Goal: Obtain resource: Obtain resource

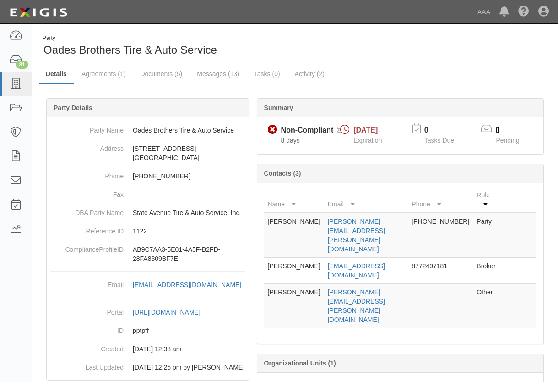
click at [497, 128] on link "1" at bounding box center [498, 130] width 4 height 8
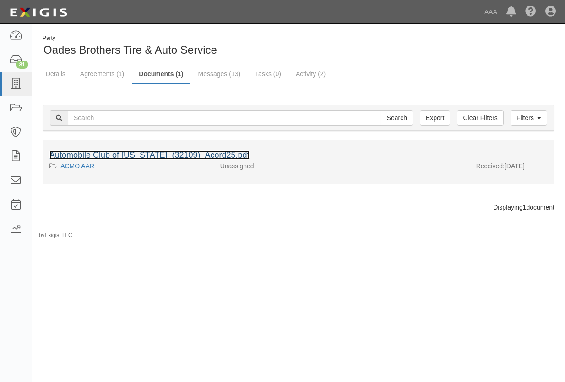
click at [112, 156] on link "Automobile Club of Missouri_(32109)_Acord25.pdf" at bounding box center [149, 154] width 200 height 9
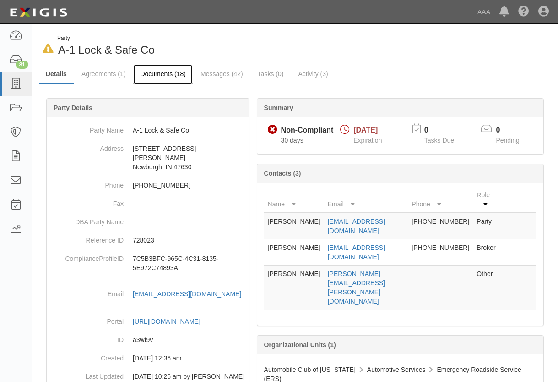
click at [167, 77] on link "Documents (18)" at bounding box center [163, 75] width 60 height 20
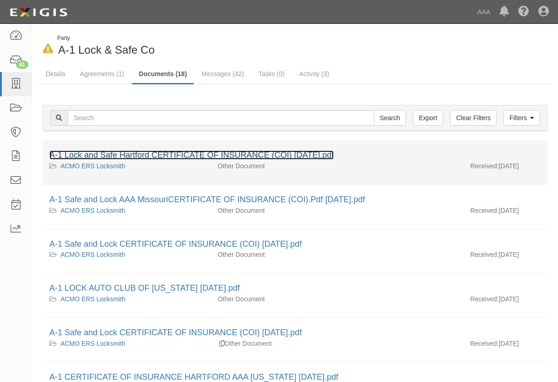
click at [187, 152] on link "A-1 Lock and Safe Hartford CERTIFICATE OF INSURANCE (COI) Sept 15 2025.pdf" at bounding box center [191, 154] width 285 height 9
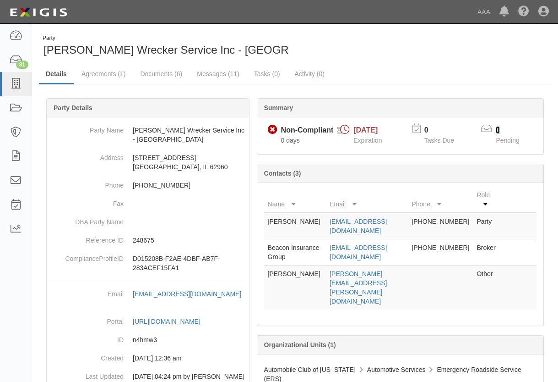
click at [497, 128] on link "1" at bounding box center [498, 130] width 4 height 8
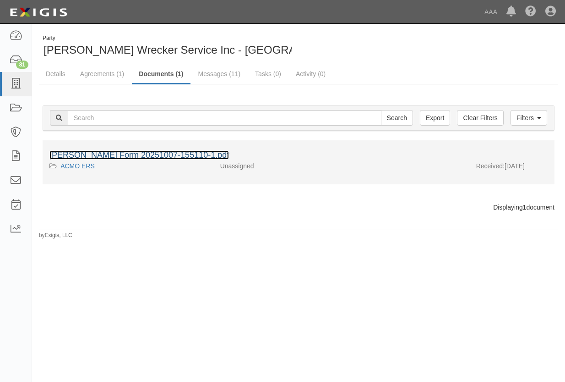
click at [99, 153] on link "[PERSON_NAME] Form 20251007-155110-1.pdf" at bounding box center [139, 154] width 180 height 9
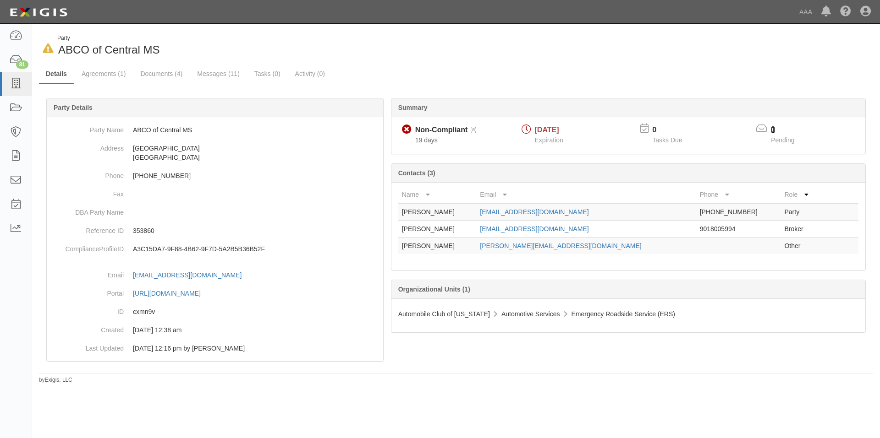
click at [774, 130] on link "1" at bounding box center [773, 130] width 4 height 8
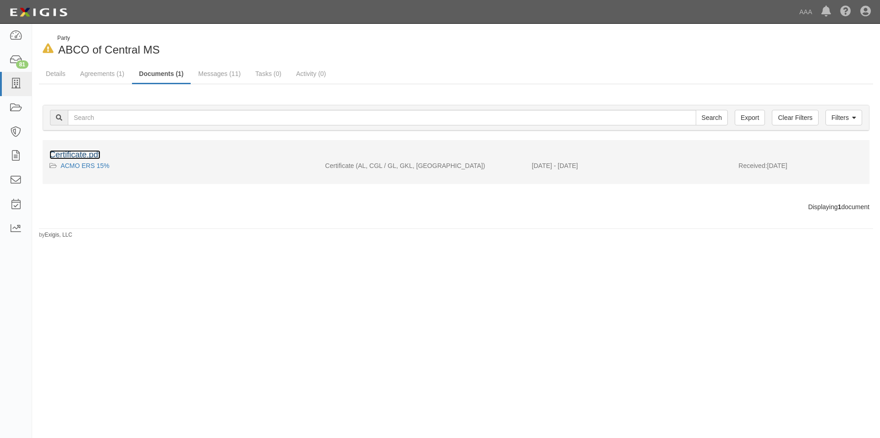
click at [77, 152] on link "Certificate.pdf" at bounding box center [74, 154] width 51 height 9
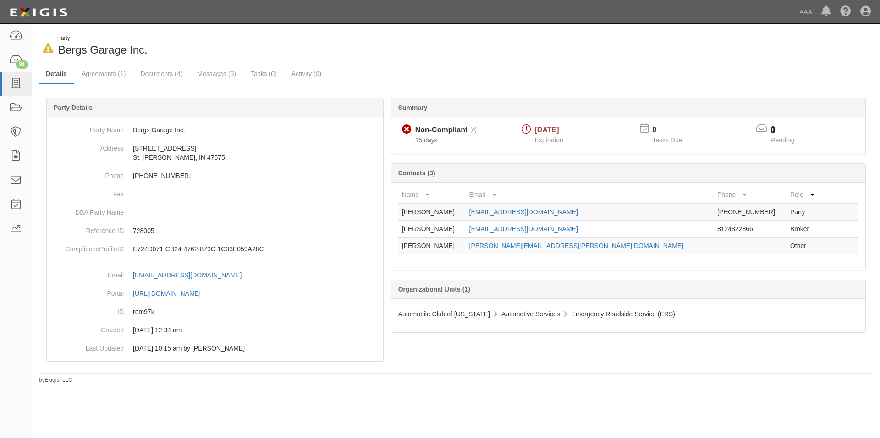
click at [772, 129] on link "1" at bounding box center [773, 130] width 4 height 8
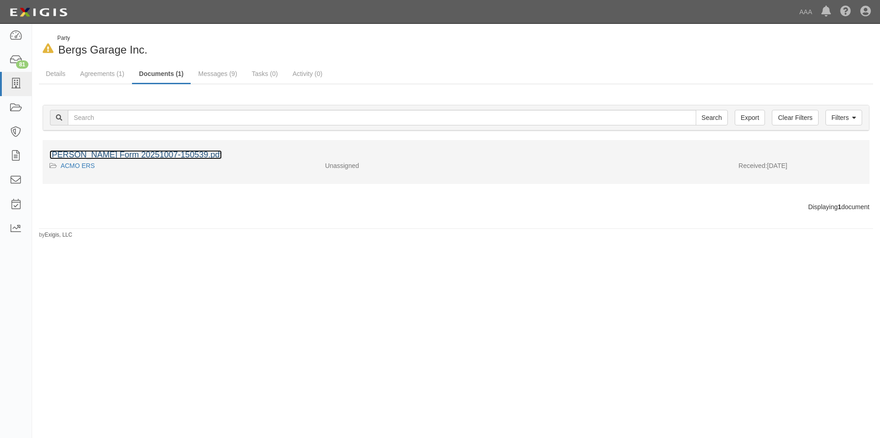
click at [138, 152] on link "ACORD Form 20251007-150539.pdf" at bounding box center [135, 154] width 172 height 9
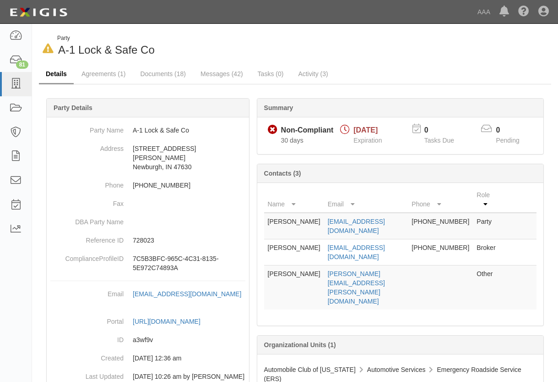
click at [51, 76] on link "Details" at bounding box center [56, 75] width 35 height 20
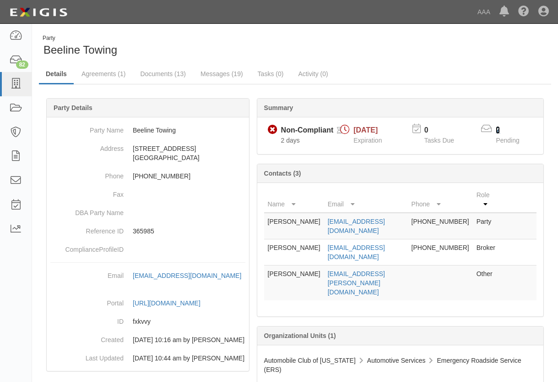
click at [498, 128] on link "2" at bounding box center [498, 130] width 4 height 8
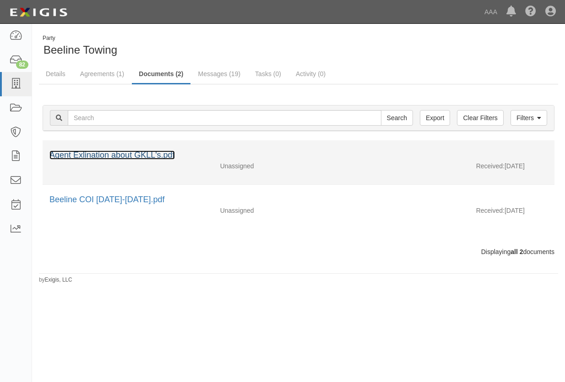
click at [86, 154] on link "Agent Exlination about GKLL's.pdf" at bounding box center [112, 154] width 126 height 9
